Goal: Transaction & Acquisition: Purchase product/service

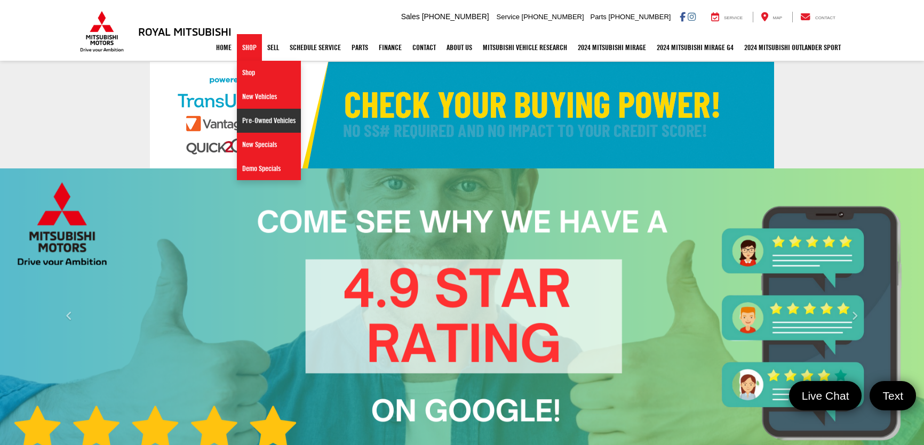
click at [276, 118] on link "Pre-Owned Vehicles" at bounding box center [269, 121] width 64 height 24
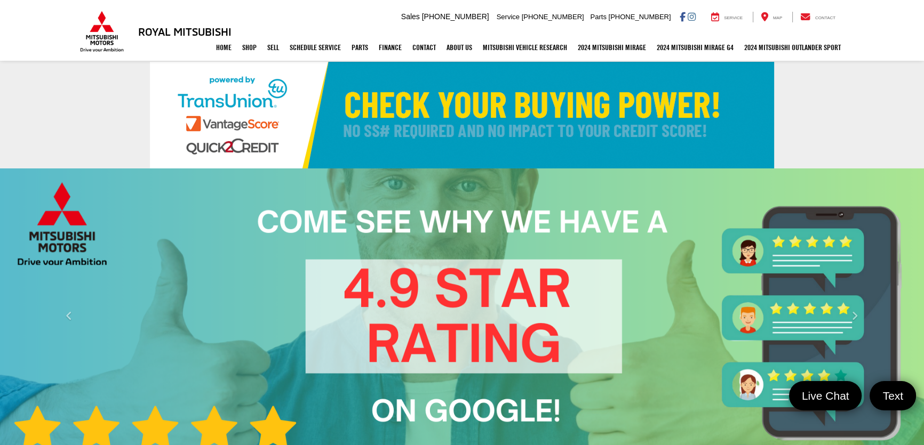
select select "Mitsubishi"
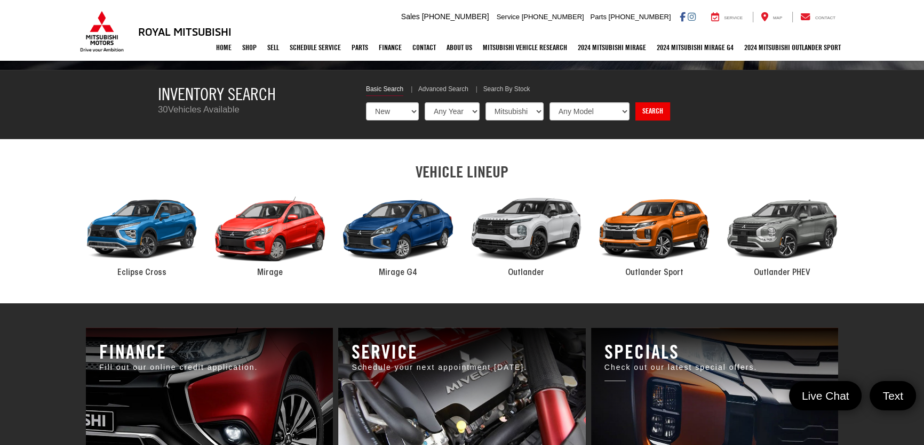
scroll to position [388, 0]
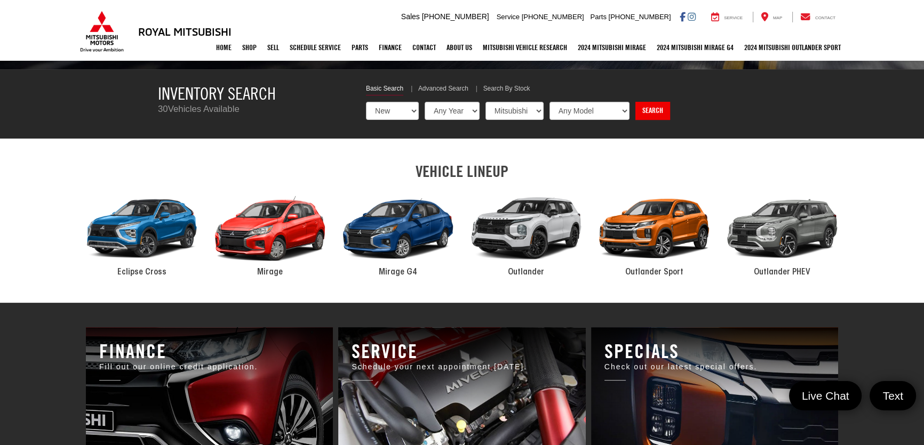
click at [911, 271] on link "✕" at bounding box center [909, 270] width 13 height 13
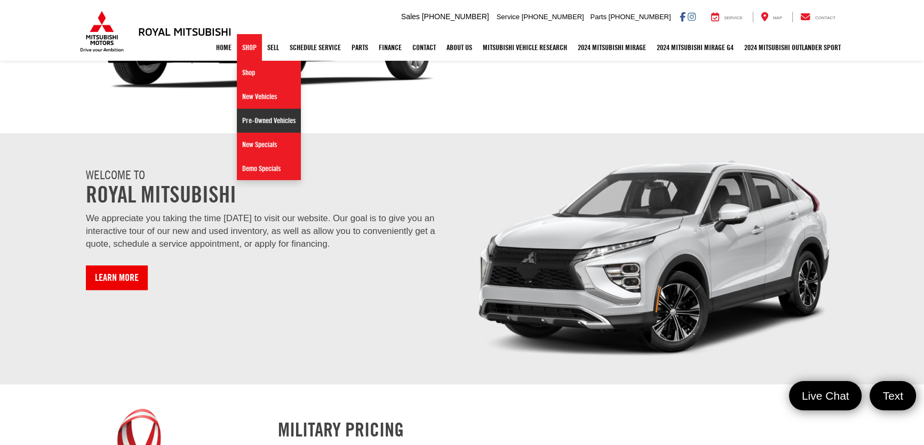
scroll to position [923, 0]
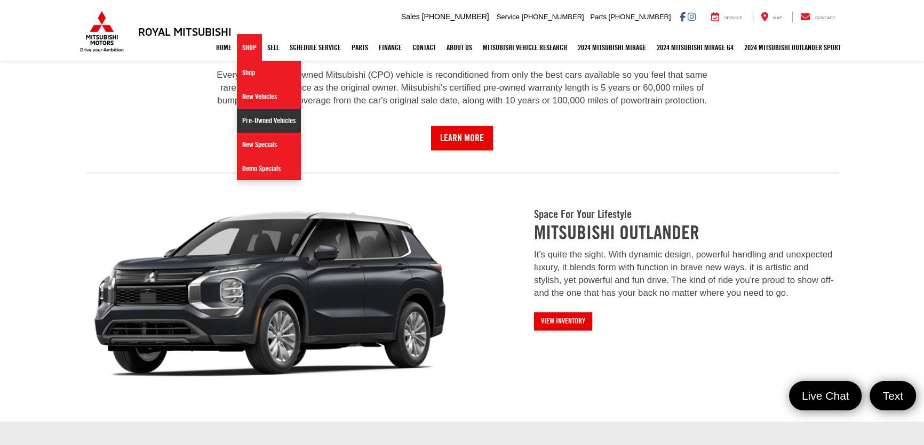
click at [250, 117] on link "Pre-Owned Vehicles" at bounding box center [269, 121] width 64 height 24
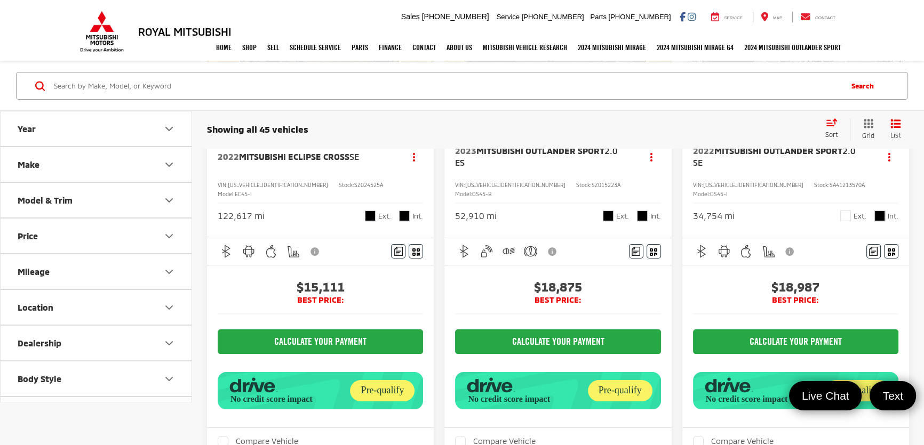
scroll to position [48, 0]
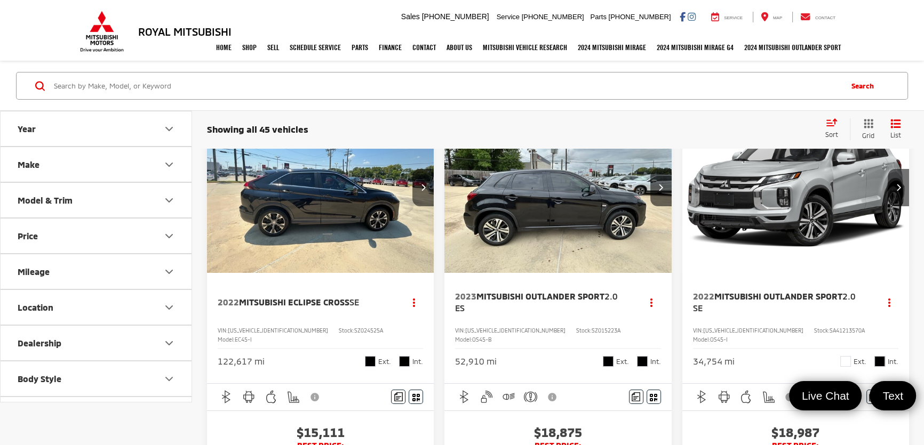
click at [331, 299] on span "Mitsubishi Eclipse Cross" at bounding box center [294, 302] width 110 height 10
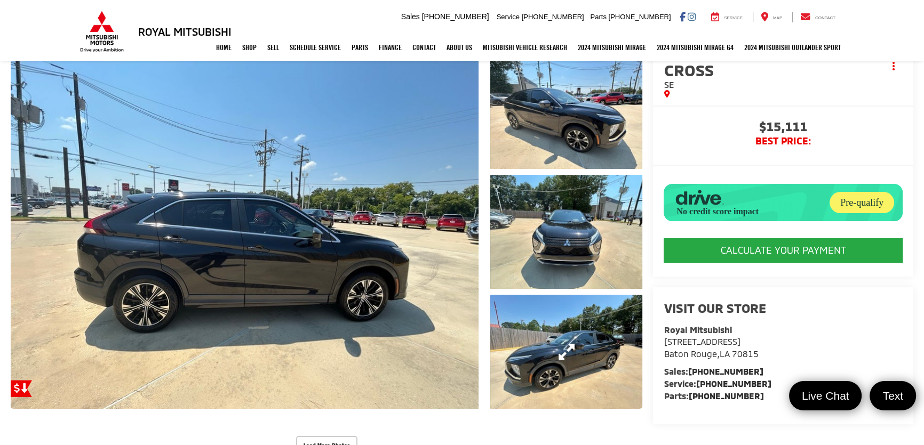
click at [565, 345] on link "Expand Photo 3" at bounding box center [566, 352] width 153 height 114
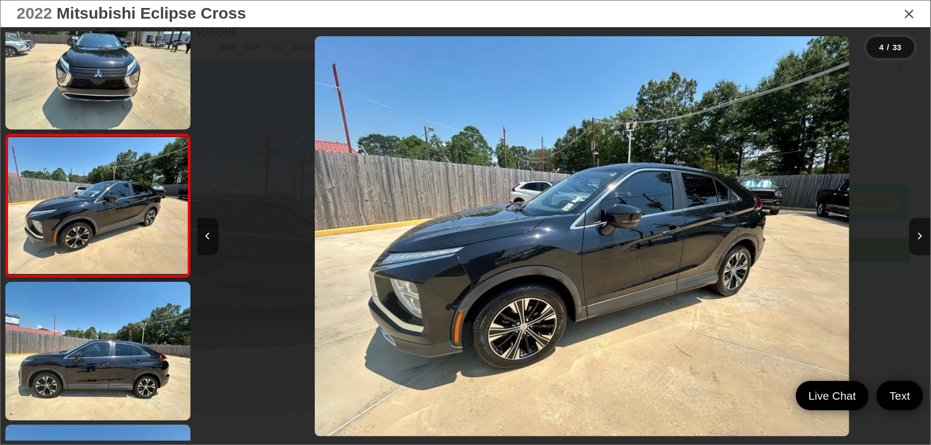
scroll to position [0, 2200]
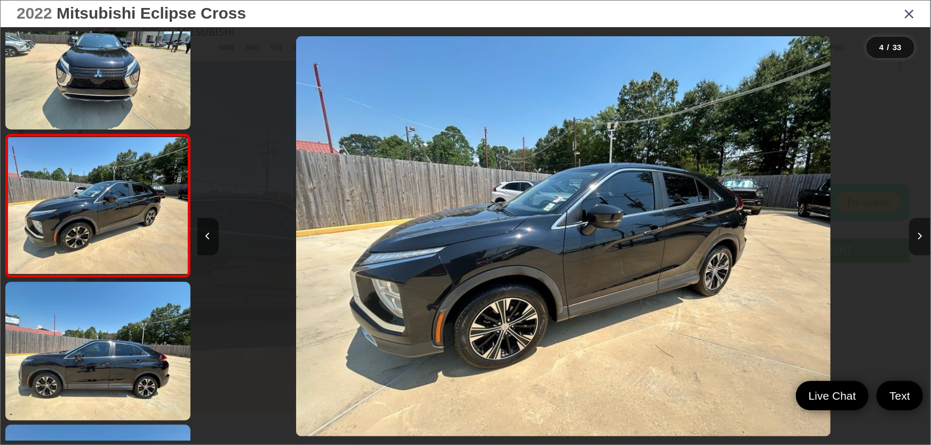
click at [921, 233] on icon "Next image" at bounding box center [919, 236] width 5 height 7
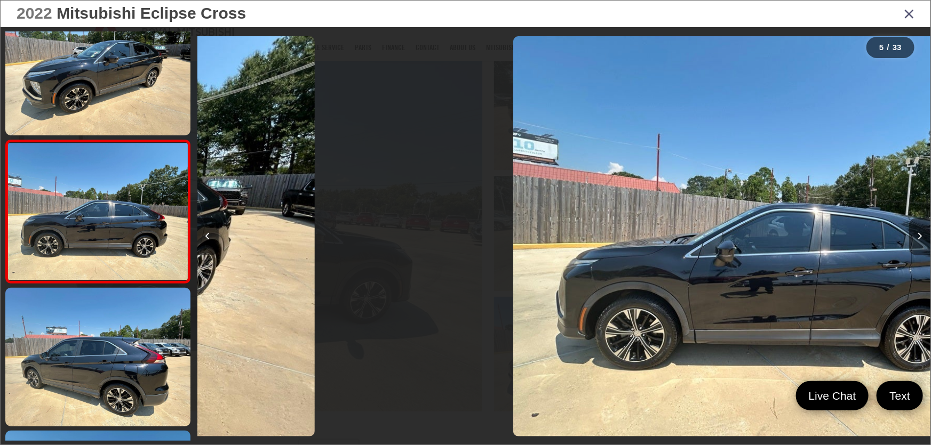
scroll to position [469, 0]
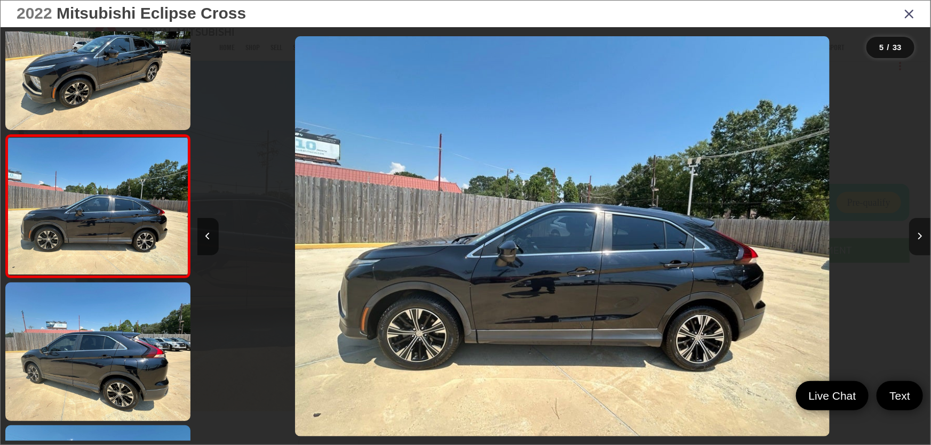
click at [921, 233] on icon "Next image" at bounding box center [919, 236] width 5 height 7
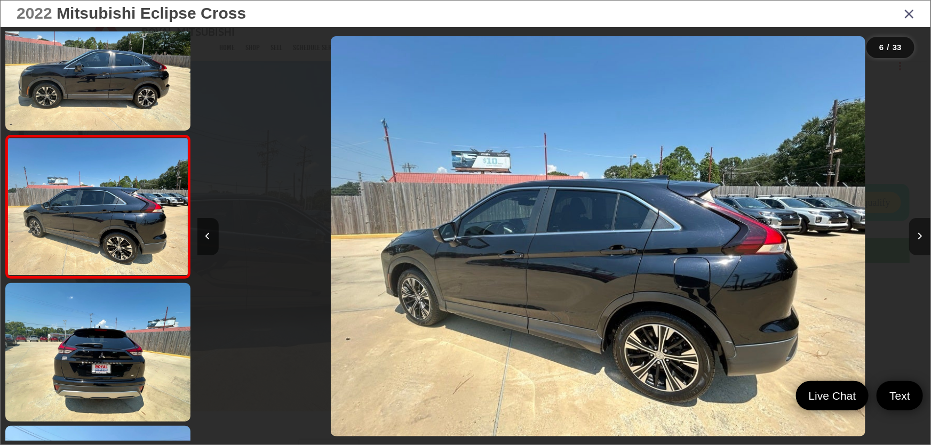
scroll to position [613, 0]
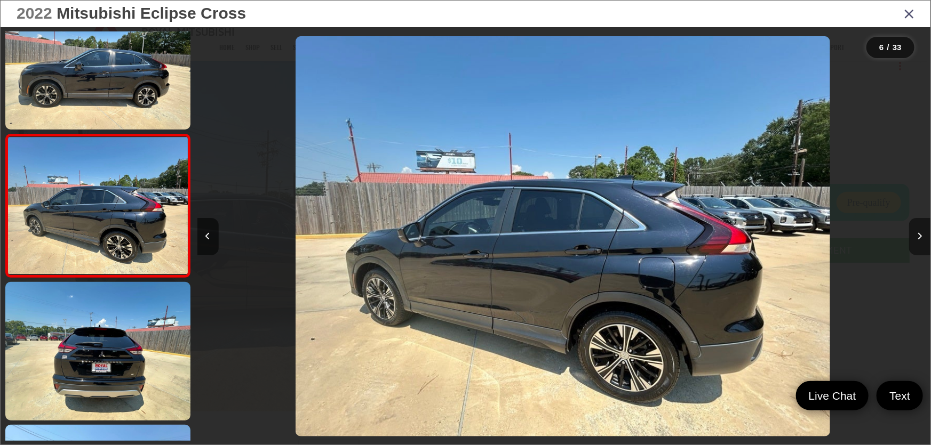
click at [921, 233] on icon "Next image" at bounding box center [919, 236] width 5 height 7
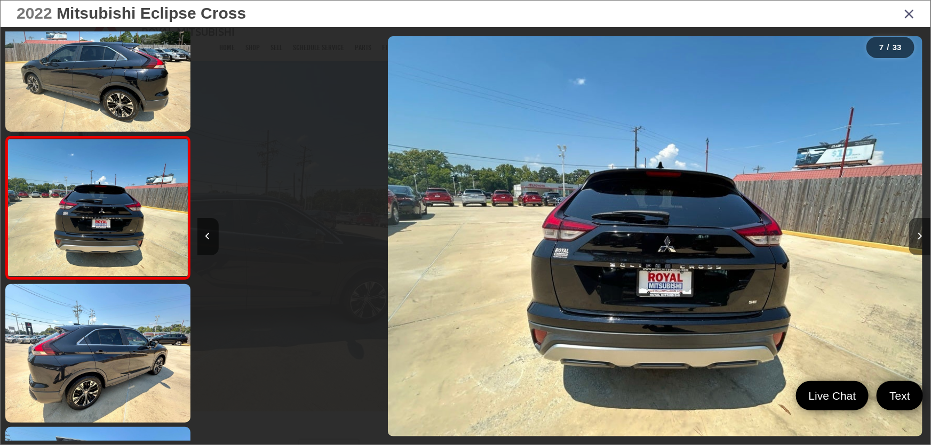
scroll to position [756, 0]
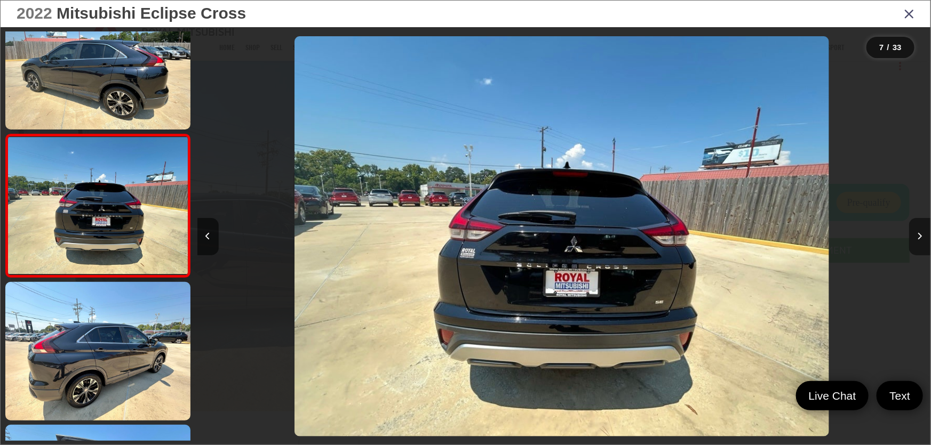
click at [921, 233] on icon "Next image" at bounding box center [919, 236] width 5 height 7
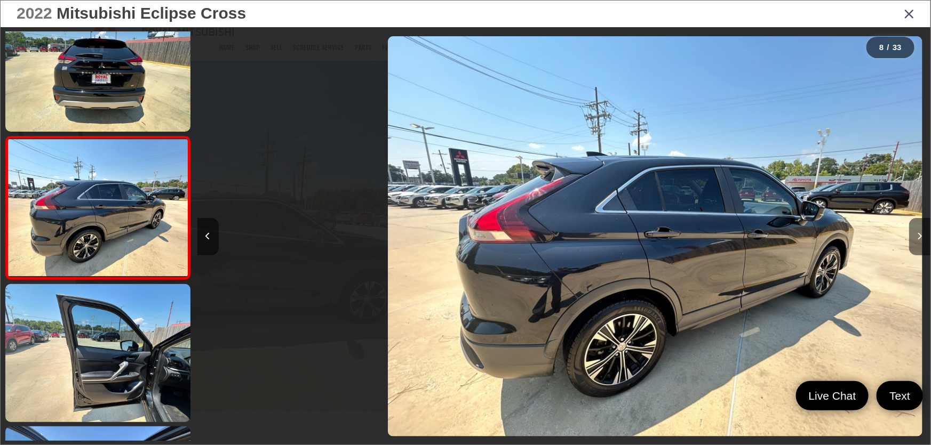
scroll to position [899, 0]
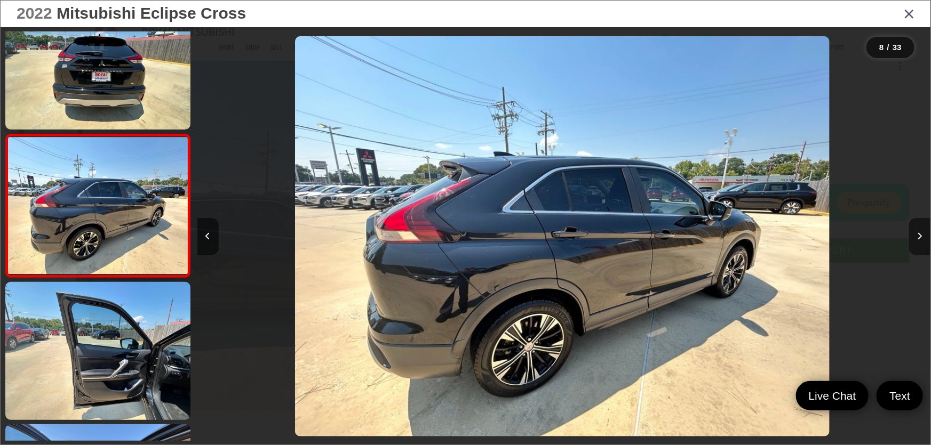
click at [921, 234] on icon "Next image" at bounding box center [919, 236] width 5 height 7
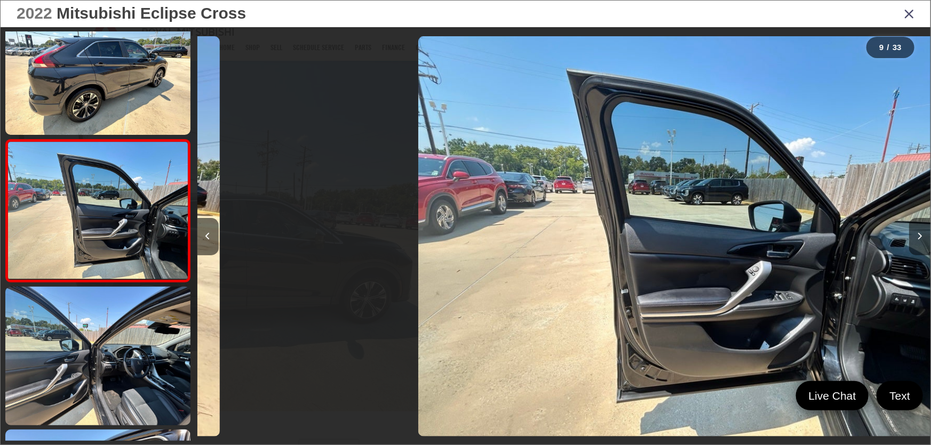
scroll to position [1042, 0]
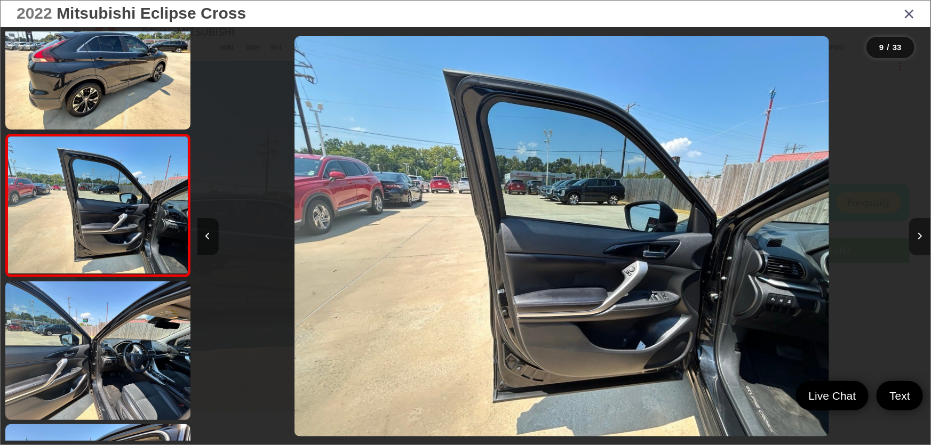
click at [918, 235] on icon "Next image" at bounding box center [919, 236] width 5 height 7
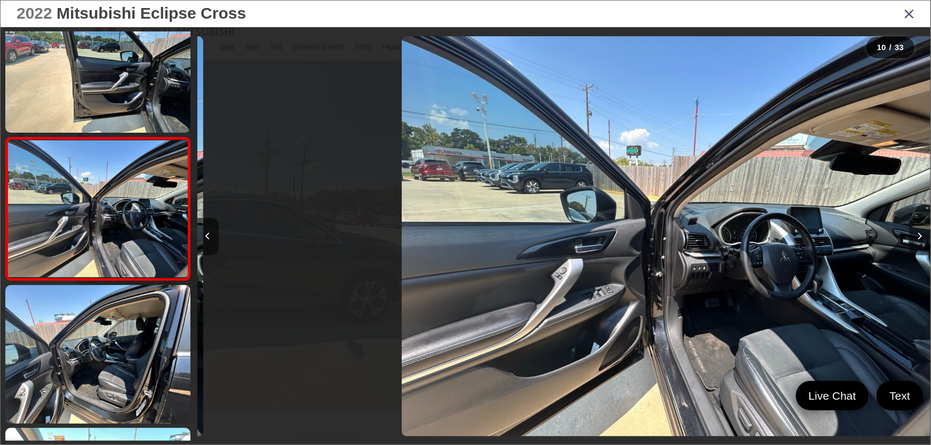
scroll to position [1184, 0]
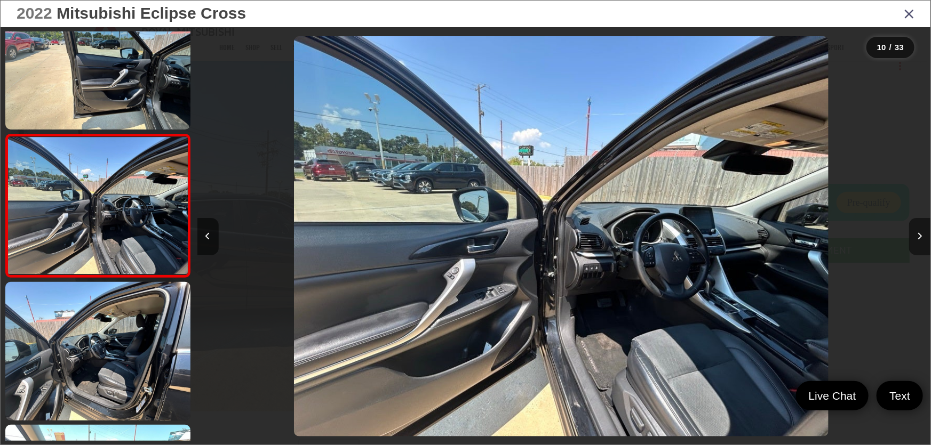
click at [918, 235] on icon "Next image" at bounding box center [919, 236] width 5 height 7
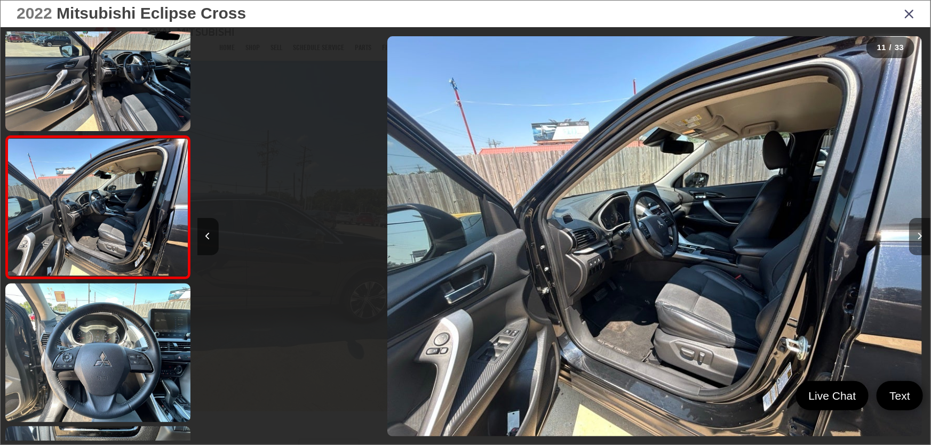
scroll to position [1328, 0]
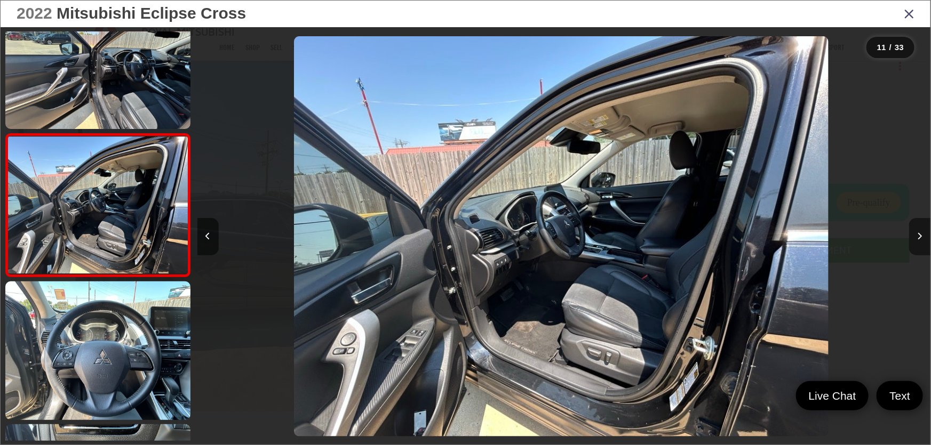
drag, startPoint x: 916, startPoint y: 234, endPoint x: 929, endPoint y: 221, distance: 18.1
click at [916, 233] on button "Next image" at bounding box center [919, 236] width 21 height 37
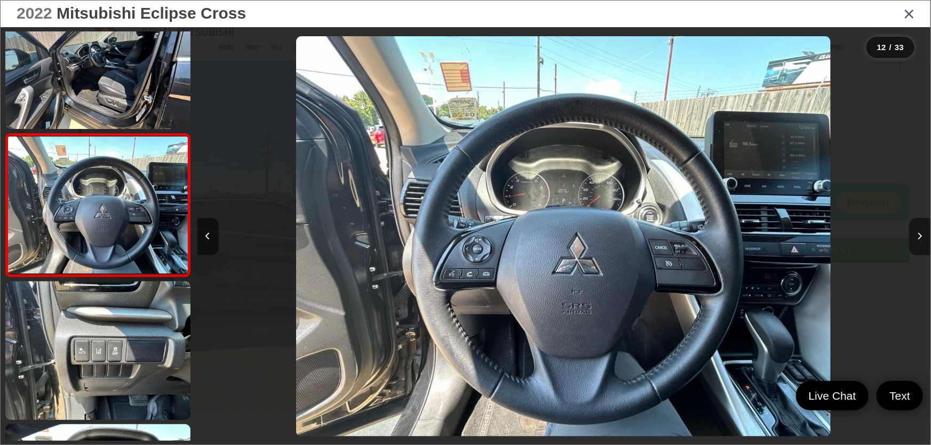
scroll to position [0, 8067]
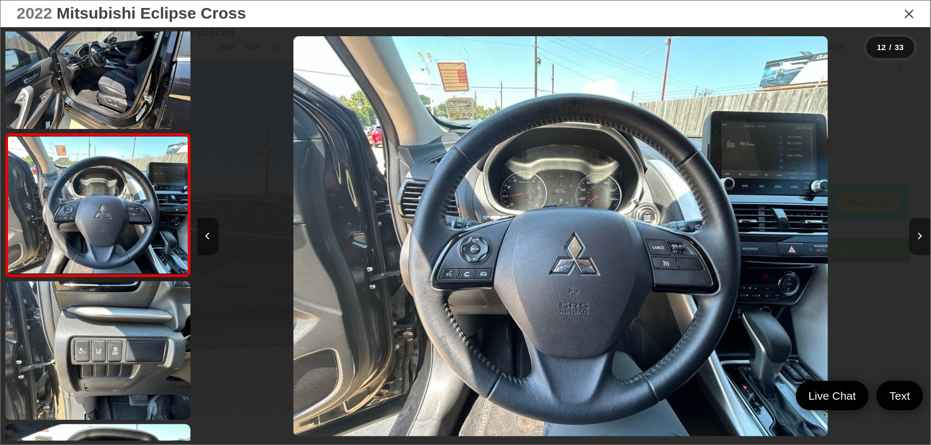
click at [920, 233] on icon "Next image" at bounding box center [919, 236] width 5 height 7
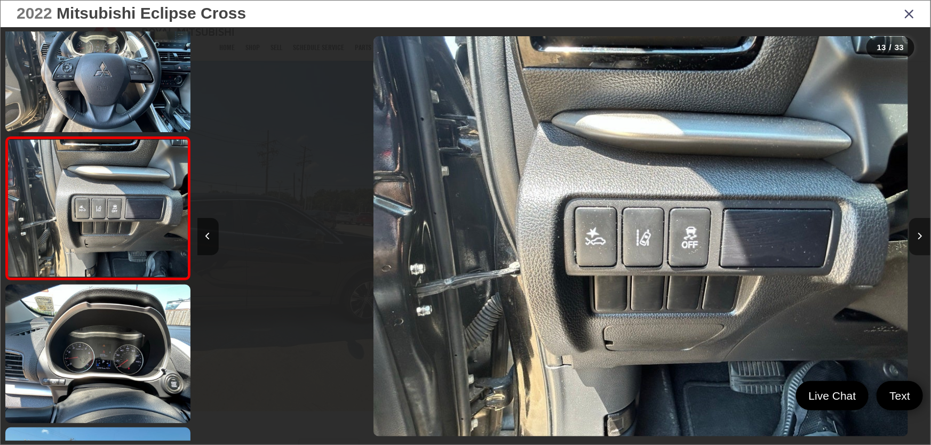
scroll to position [0, 0]
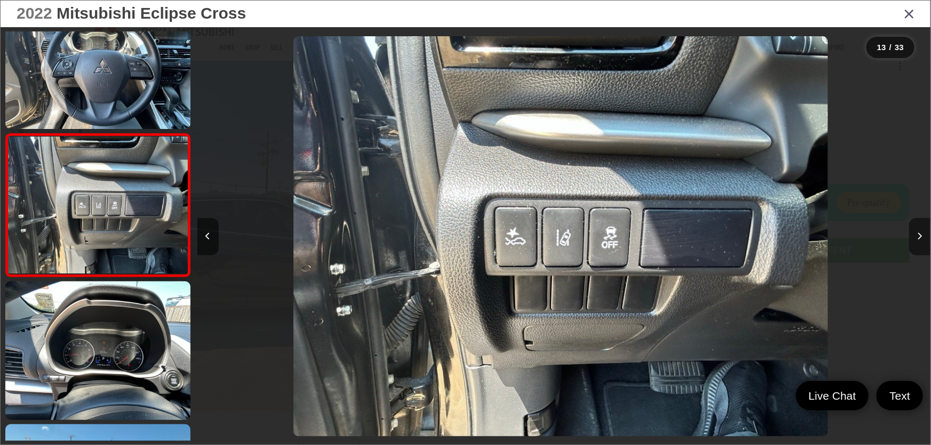
click at [918, 235] on button "Next image" at bounding box center [919, 236] width 21 height 37
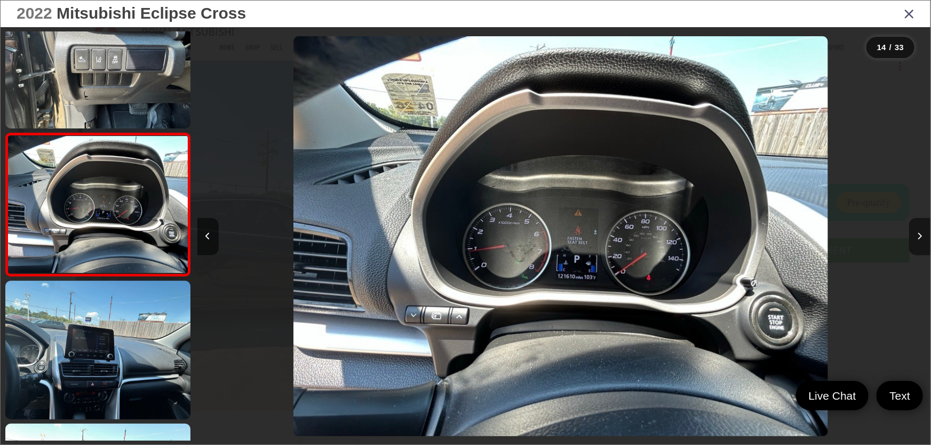
click at [919, 235] on icon "Next image" at bounding box center [919, 236] width 5 height 7
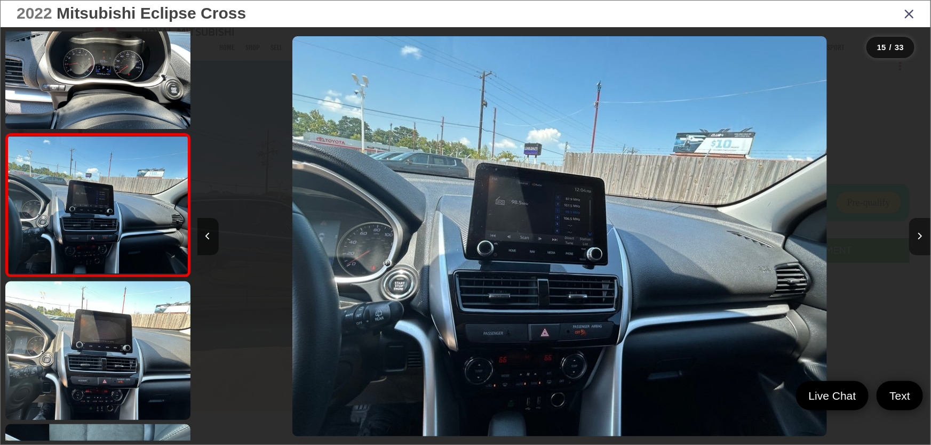
click at [919, 235] on icon "Next image" at bounding box center [919, 236] width 5 height 7
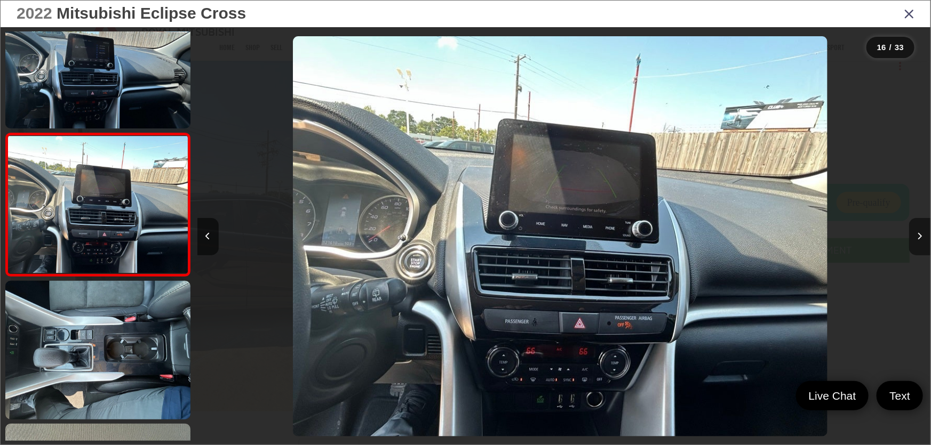
click at [919, 235] on icon "Next image" at bounding box center [919, 236] width 5 height 7
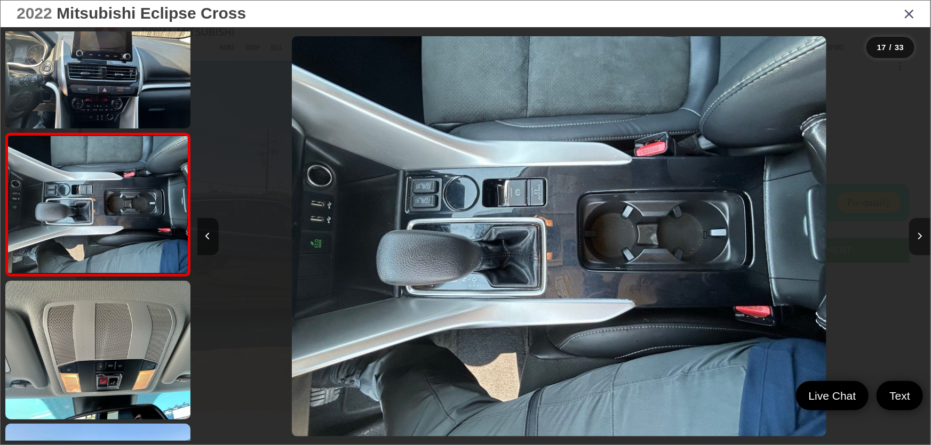
click at [919, 235] on icon "Next image" at bounding box center [919, 236] width 5 height 7
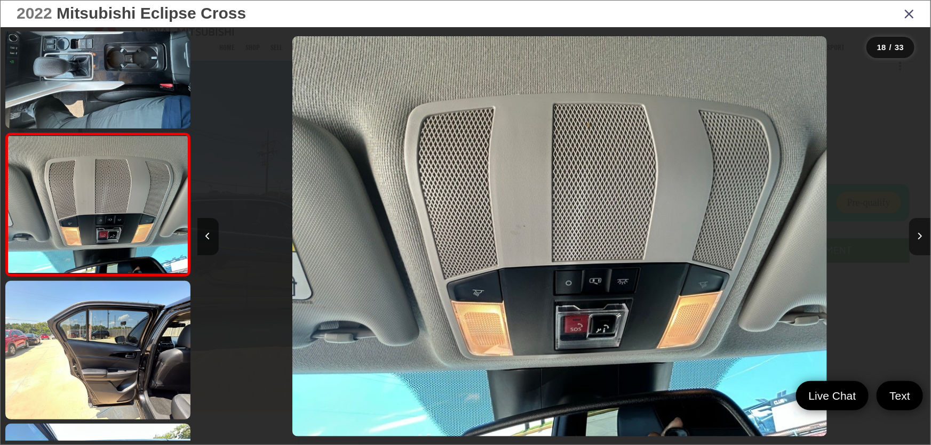
click at [919, 235] on icon "Next image" at bounding box center [919, 236] width 5 height 7
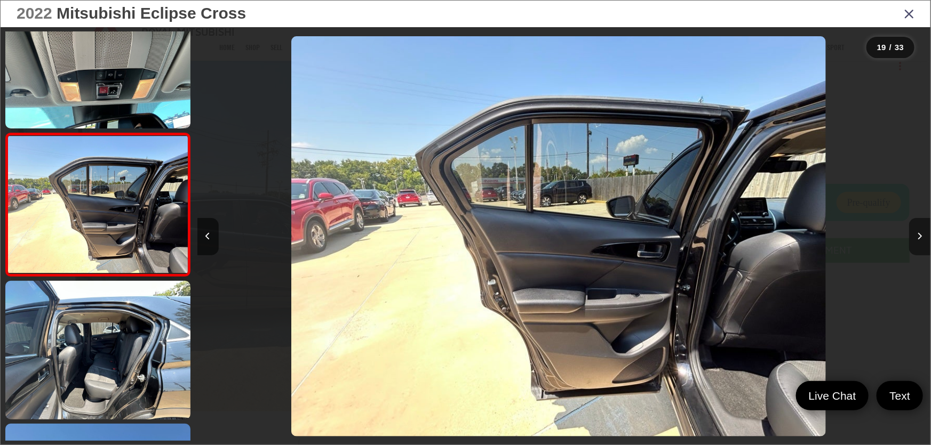
click at [919, 235] on icon "Next image" at bounding box center [919, 236] width 5 height 7
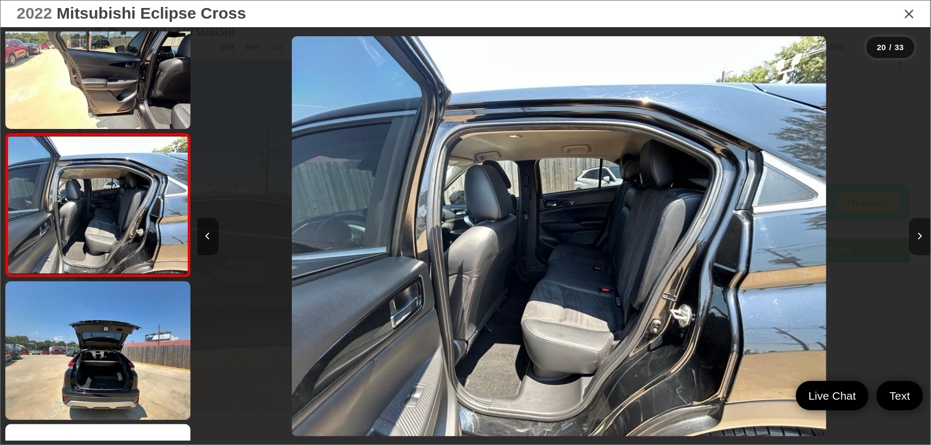
click at [919, 235] on icon "Next image" at bounding box center [919, 236] width 5 height 7
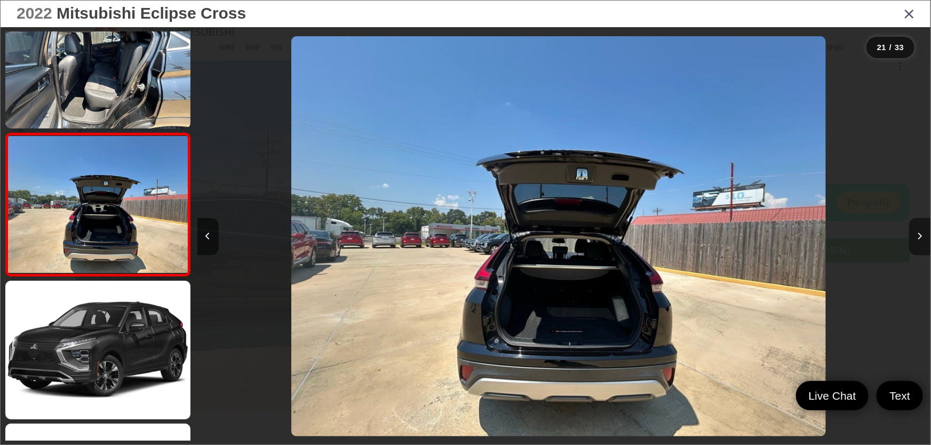
click at [919, 235] on icon "Next image" at bounding box center [919, 236] width 5 height 7
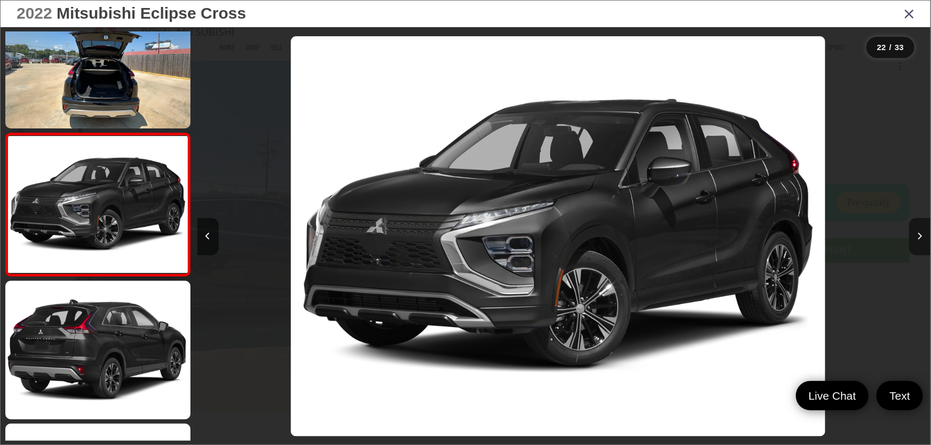
click at [919, 235] on icon "Next image" at bounding box center [919, 236] width 5 height 7
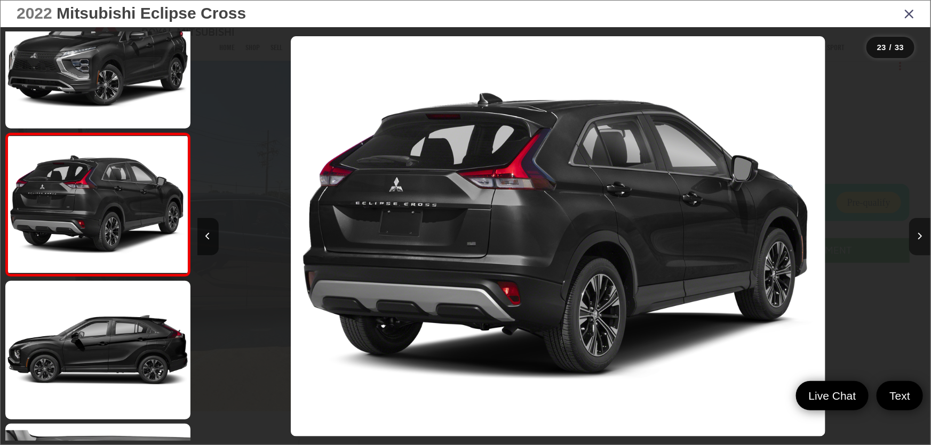
click at [919, 235] on icon "Next image" at bounding box center [919, 236] width 5 height 7
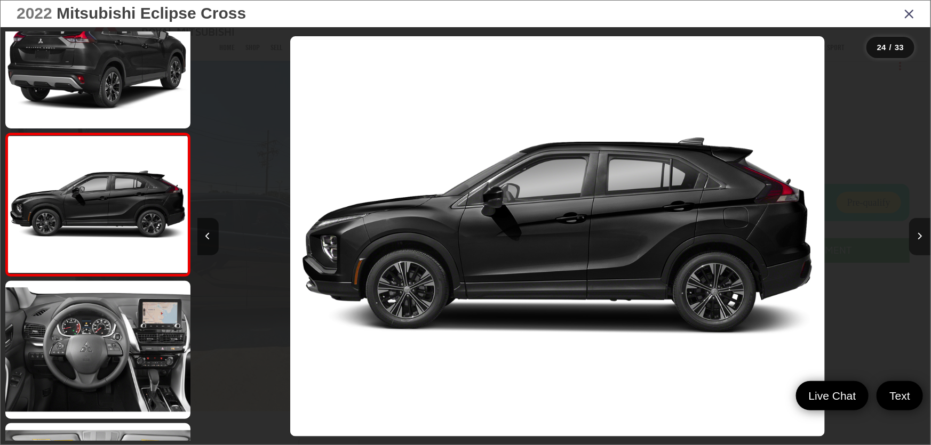
click at [919, 235] on icon "Next image" at bounding box center [919, 236] width 5 height 7
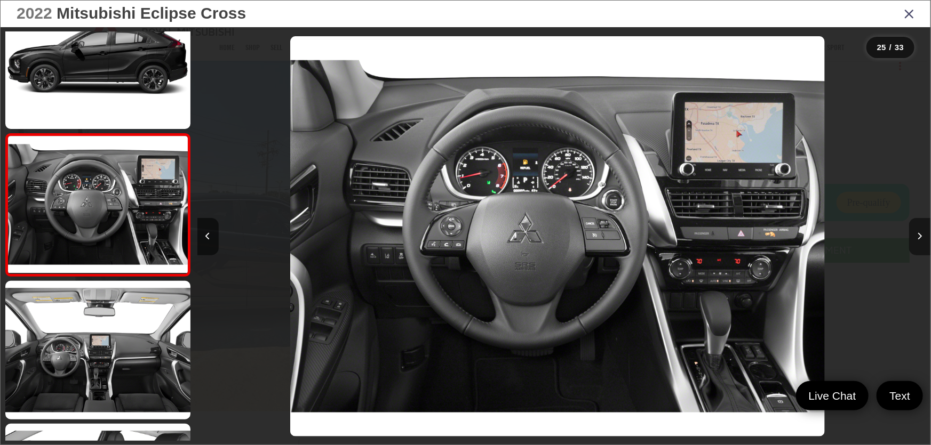
click at [919, 235] on icon "Next image" at bounding box center [919, 236] width 5 height 7
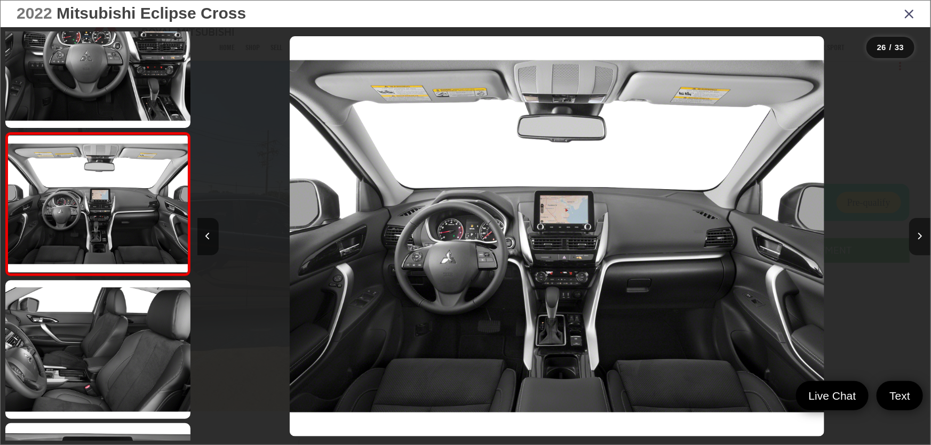
click at [919, 235] on icon "Next image" at bounding box center [919, 236] width 5 height 7
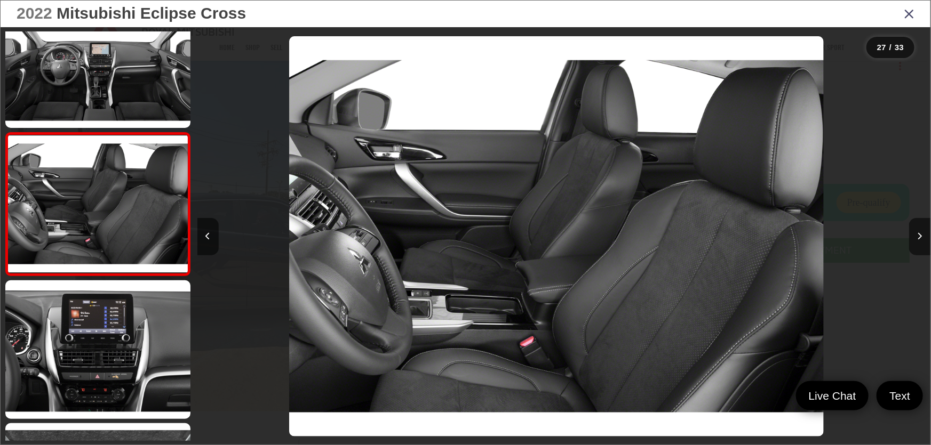
click at [908, 16] on icon "Close gallery" at bounding box center [909, 13] width 11 height 14
